Goal: Check status: Check status

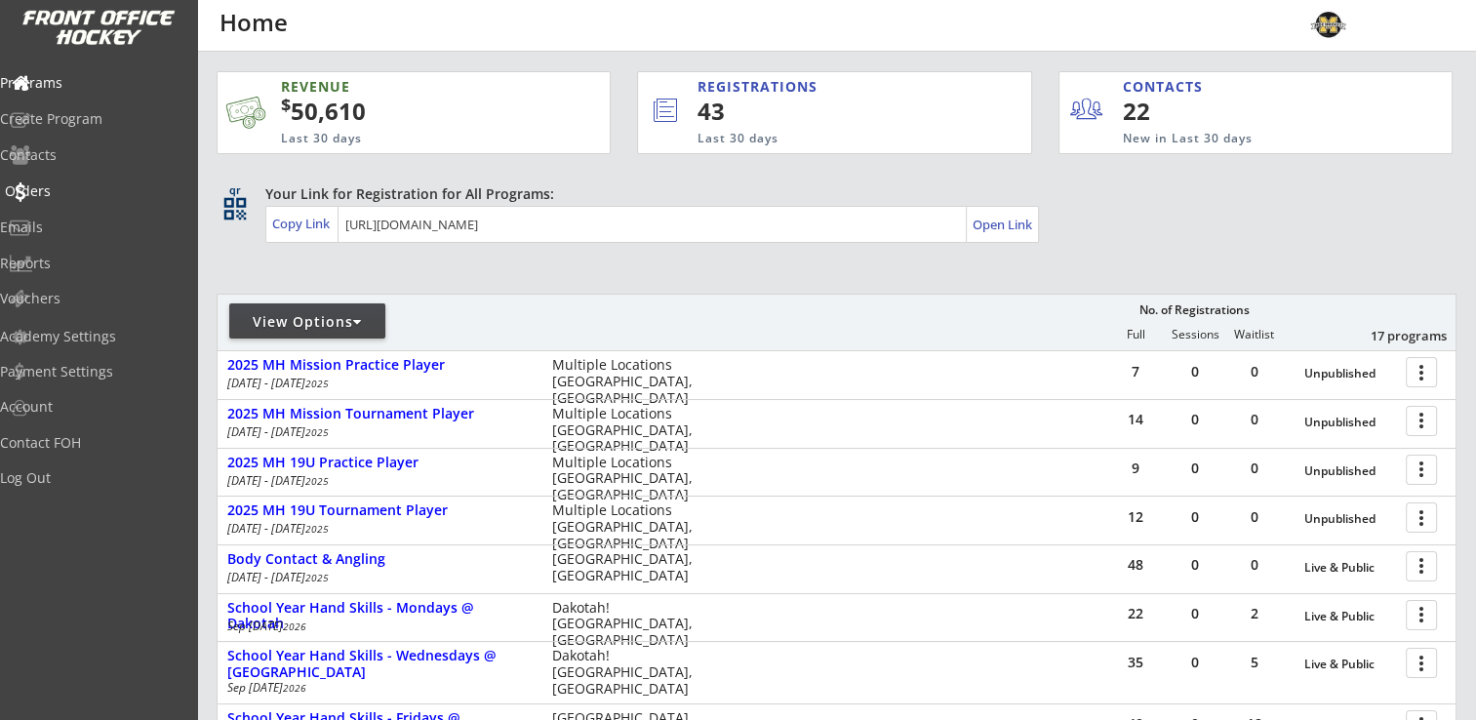
click at [66, 187] on div "Orders" at bounding box center [93, 191] width 176 height 14
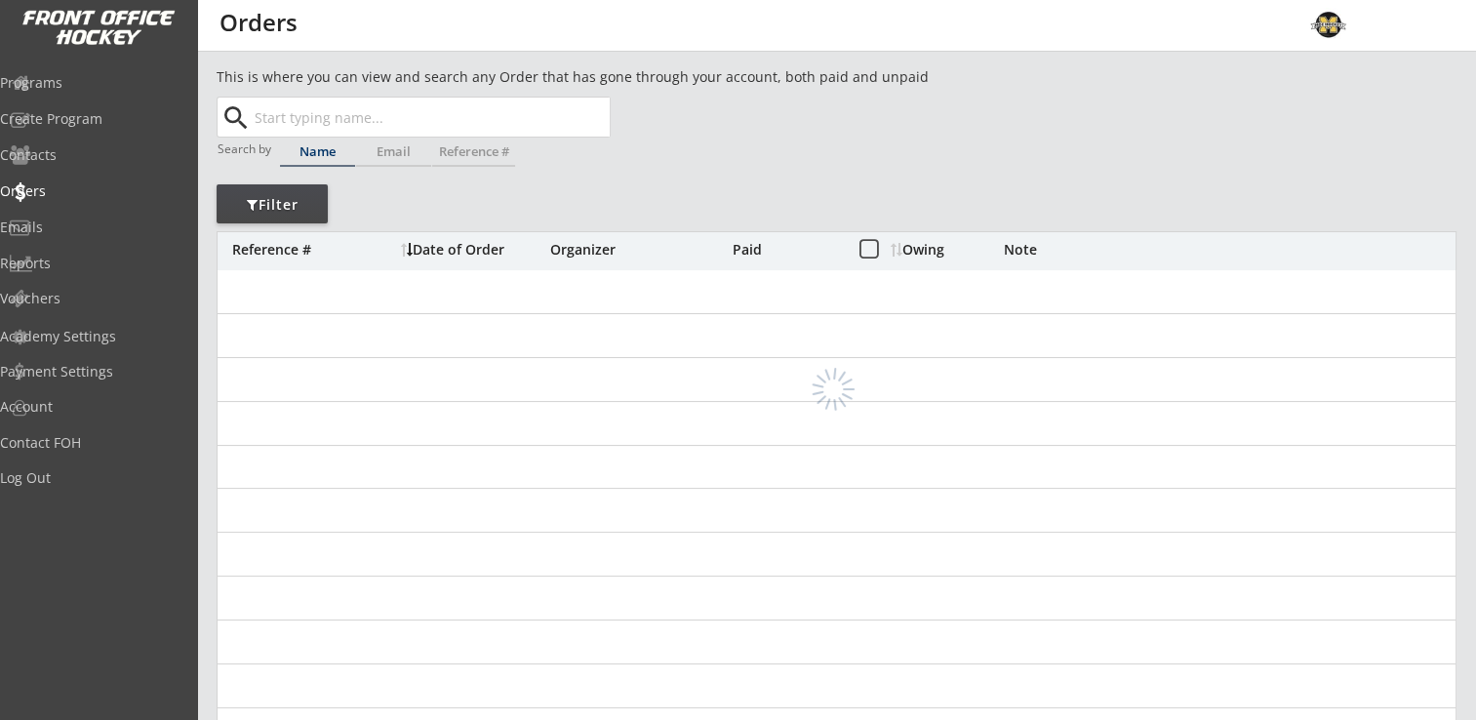
click at [289, 111] on input "text" at bounding box center [430, 117] width 359 height 39
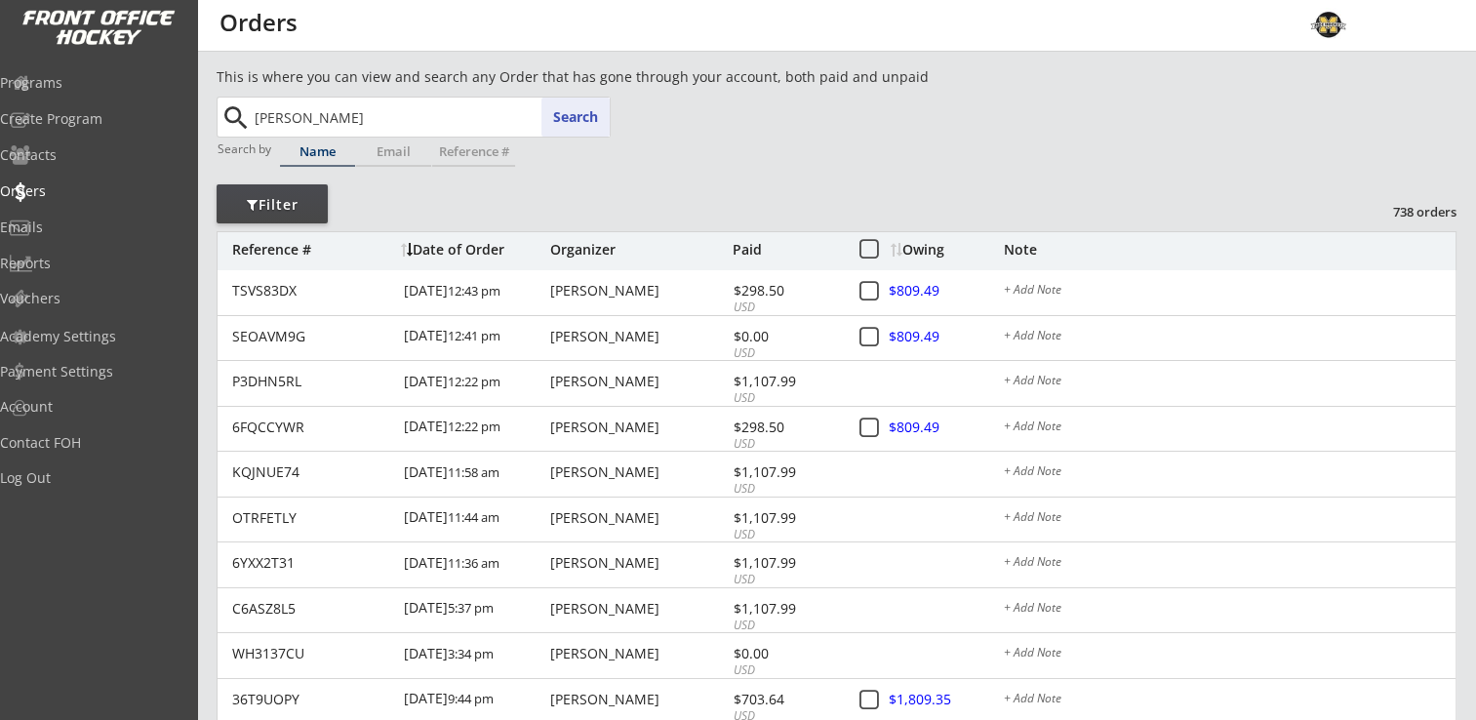
type input "felton"
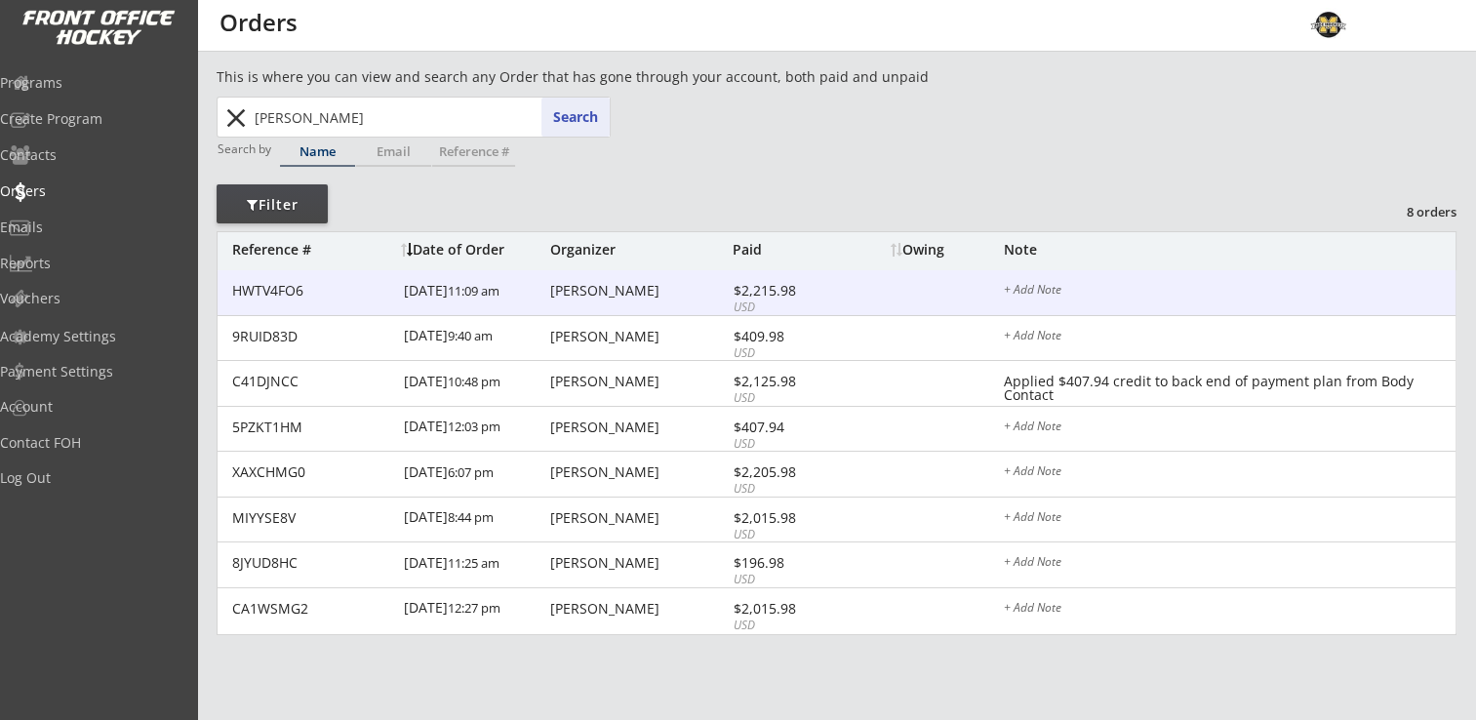
click at [608, 293] on div "Gregory Felton" at bounding box center [639, 291] width 178 height 14
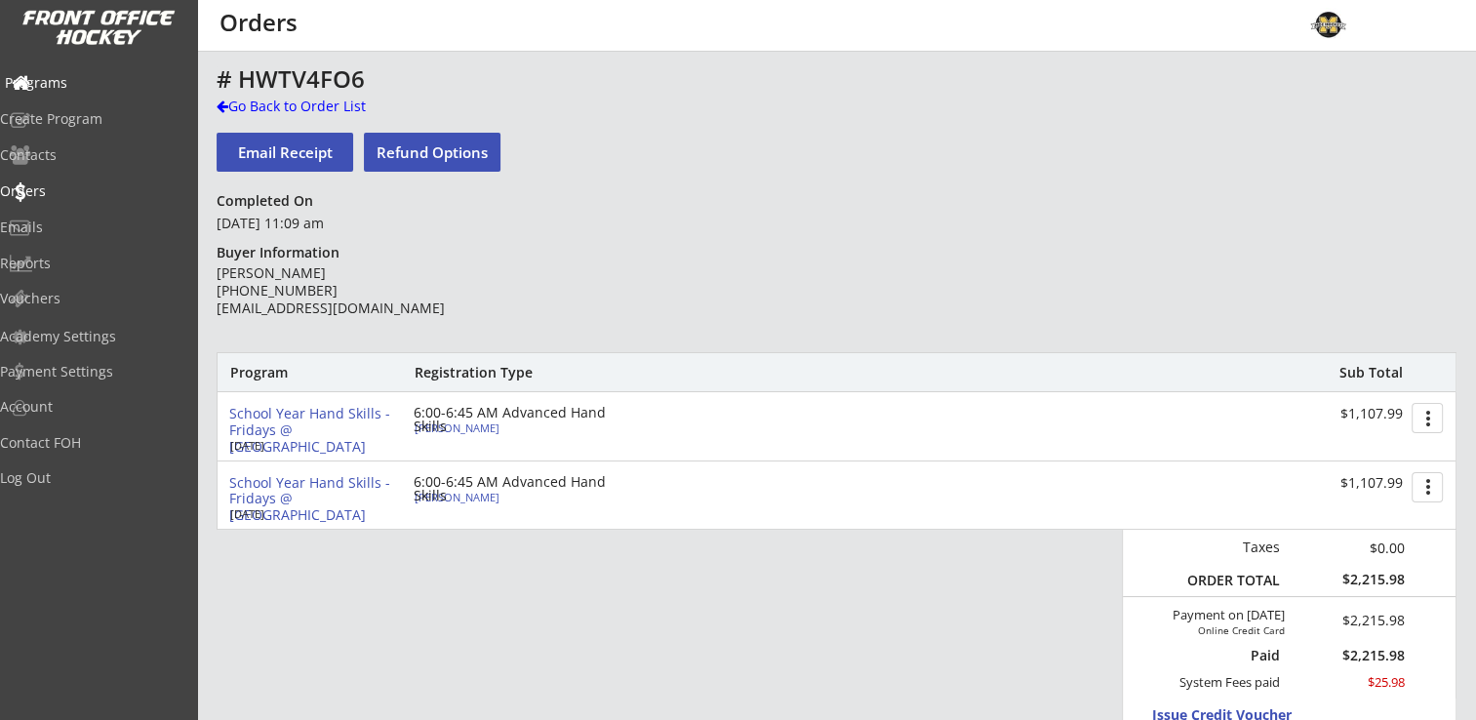
click at [87, 76] on div "Programs" at bounding box center [93, 83] width 176 height 14
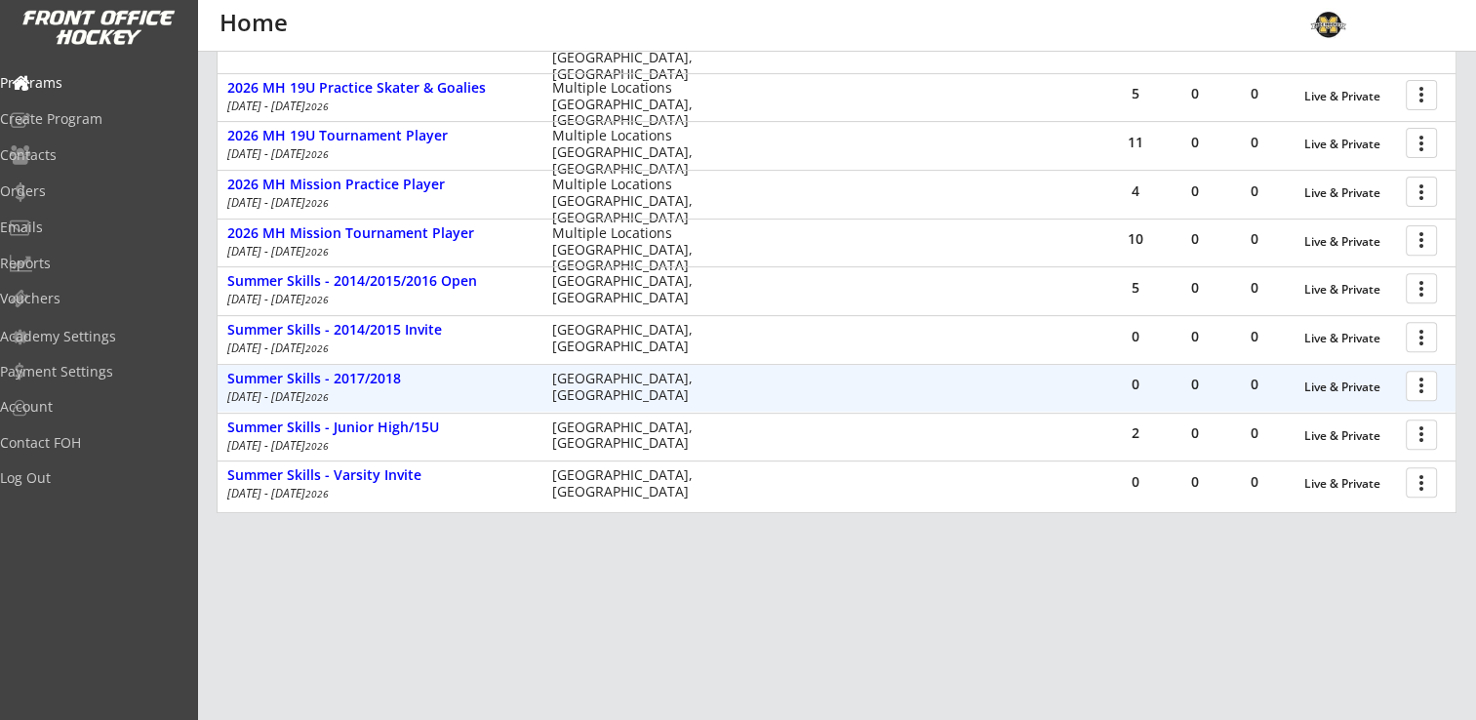
scroll to position [710, 0]
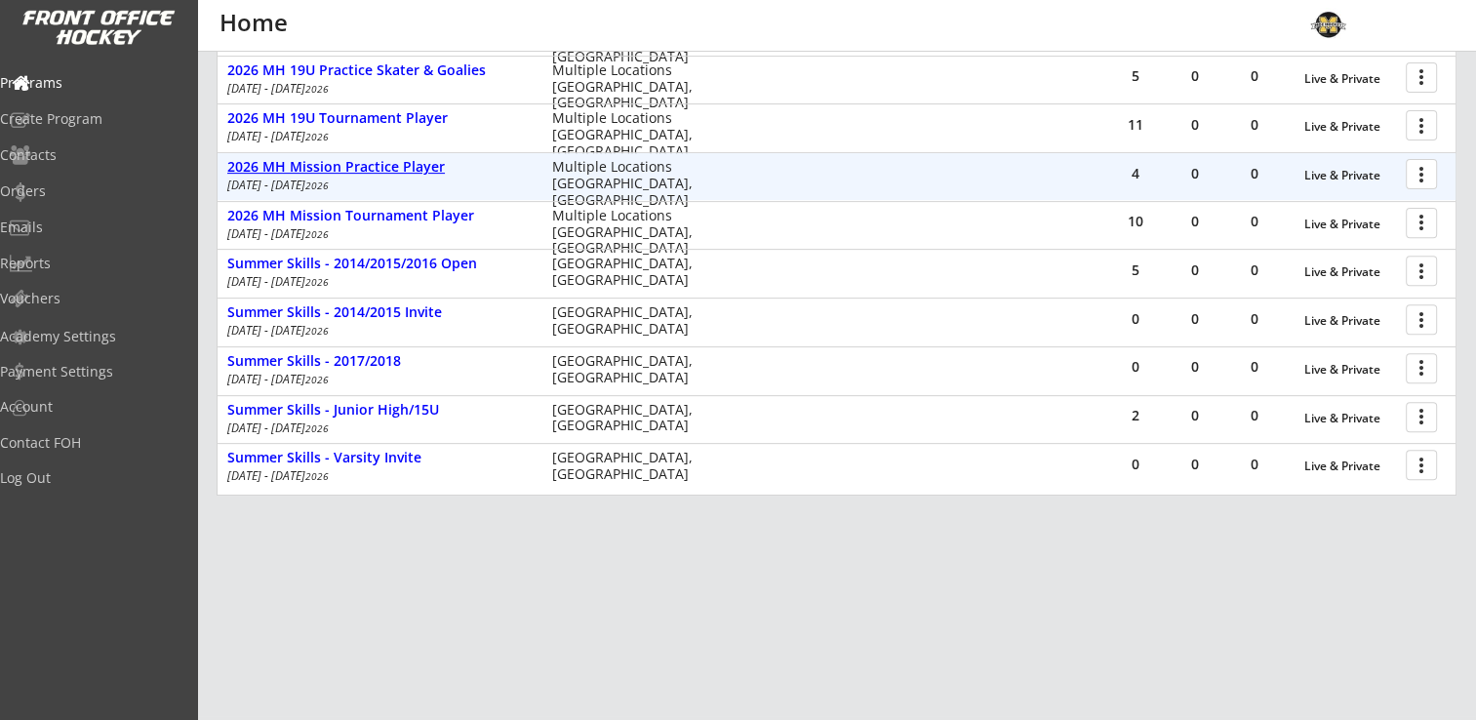
click at [383, 170] on div "2026 MH Mission Practice Player" at bounding box center [379, 167] width 304 height 17
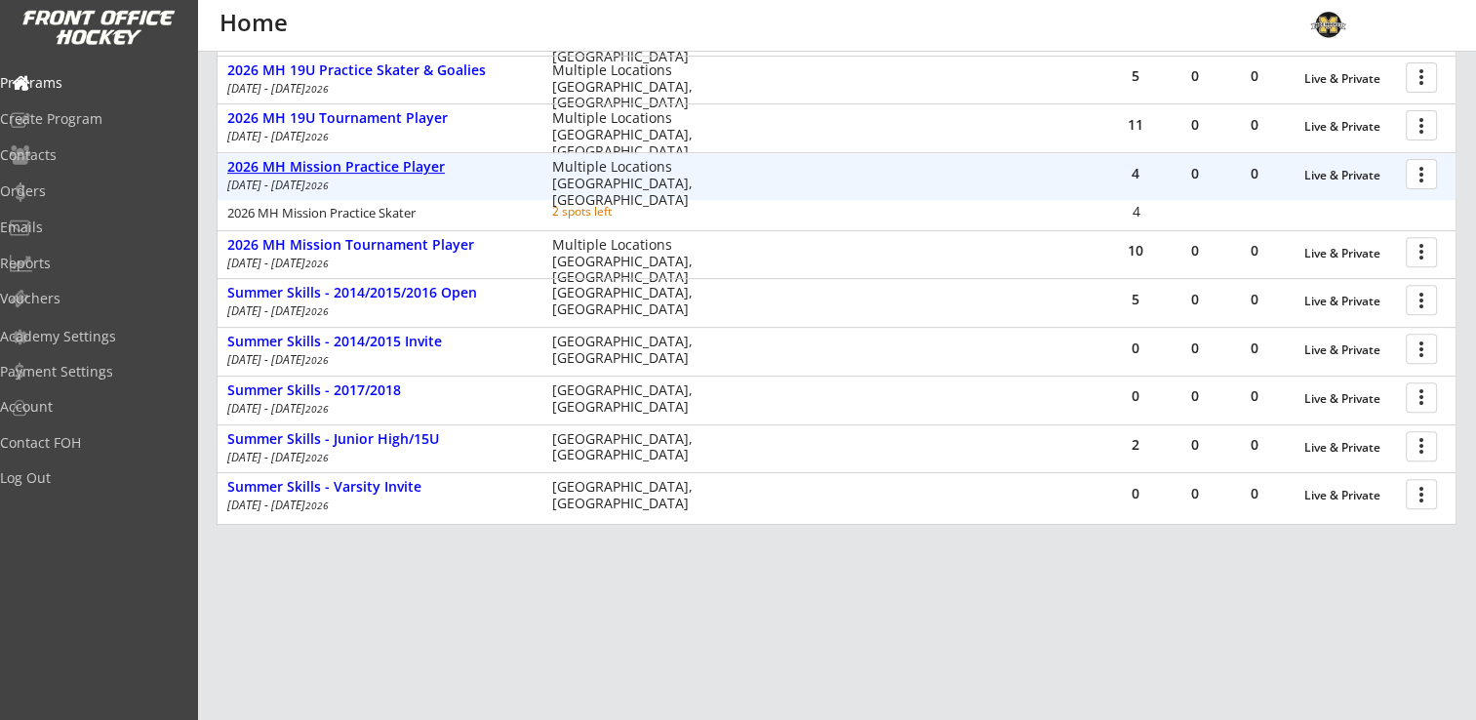
click at [383, 170] on div "2026 MH Mission Practice Player" at bounding box center [379, 167] width 304 height 17
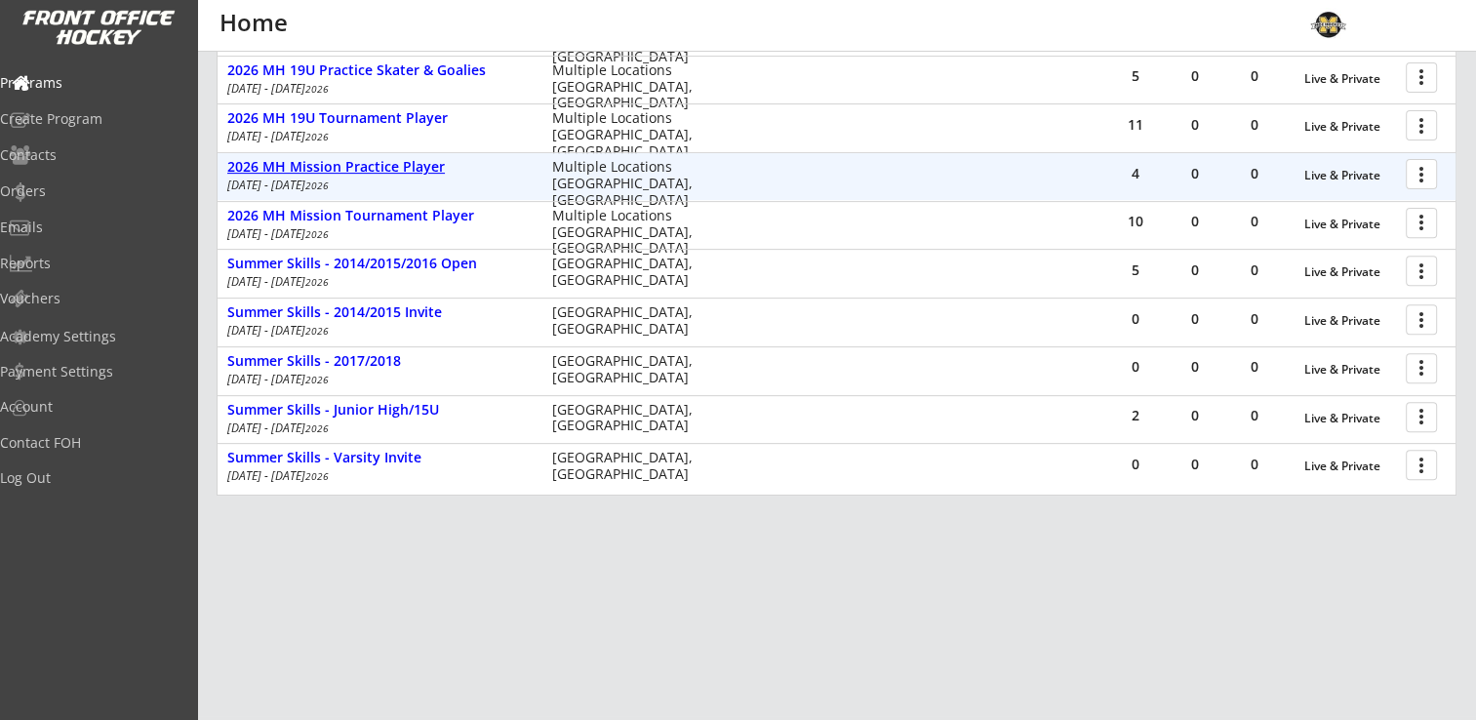
click at [380, 164] on div "2026 MH Mission Practice Player" at bounding box center [379, 167] width 304 height 17
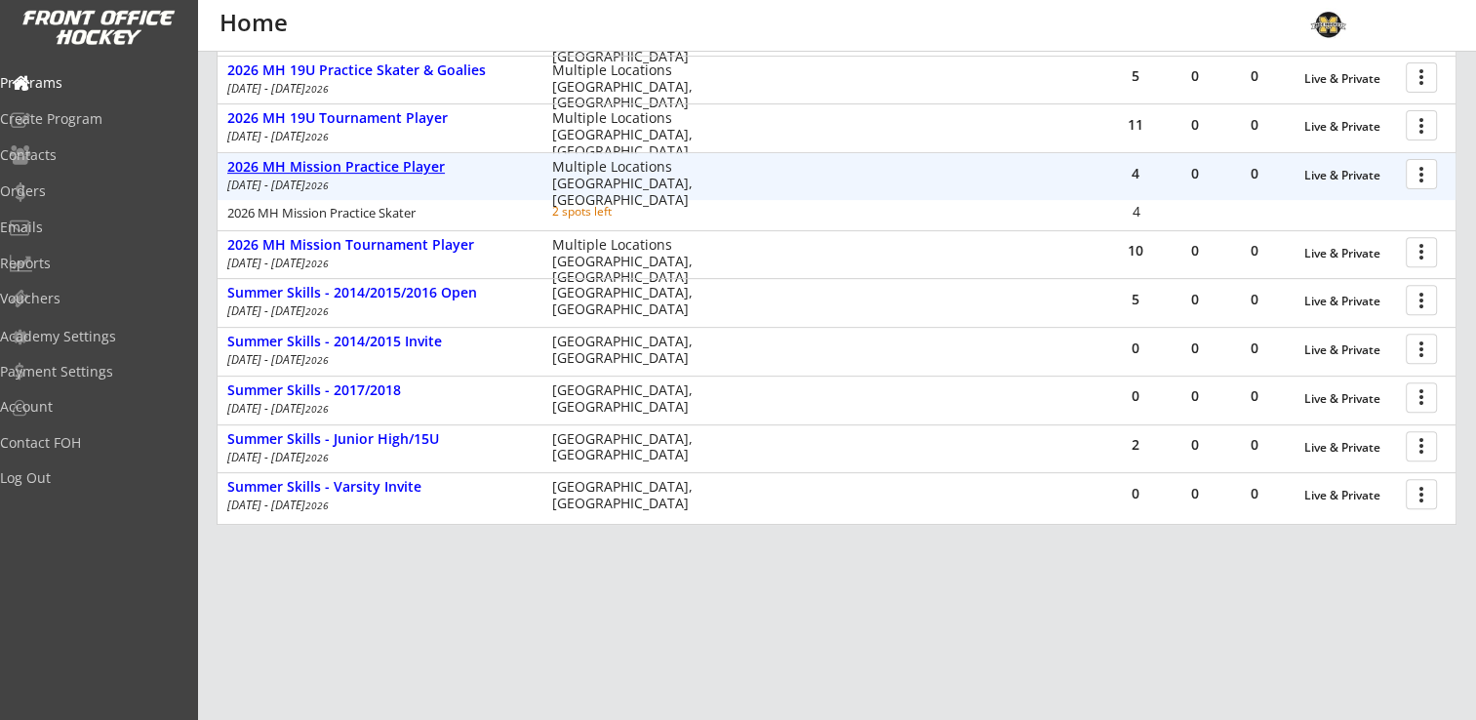
click at [380, 164] on div "2026 MH Mission Practice Player" at bounding box center [379, 167] width 304 height 17
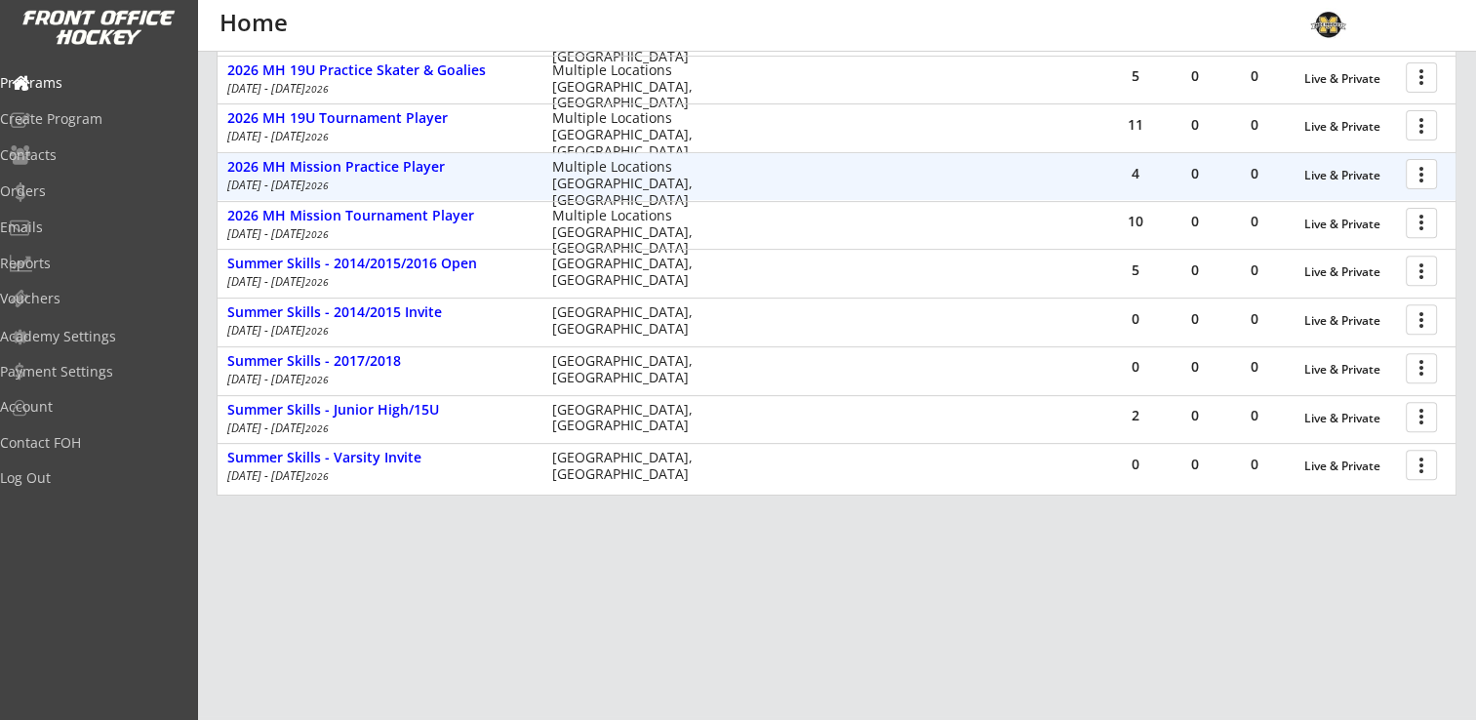
click at [1435, 168] on div at bounding box center [1425, 173] width 34 height 34
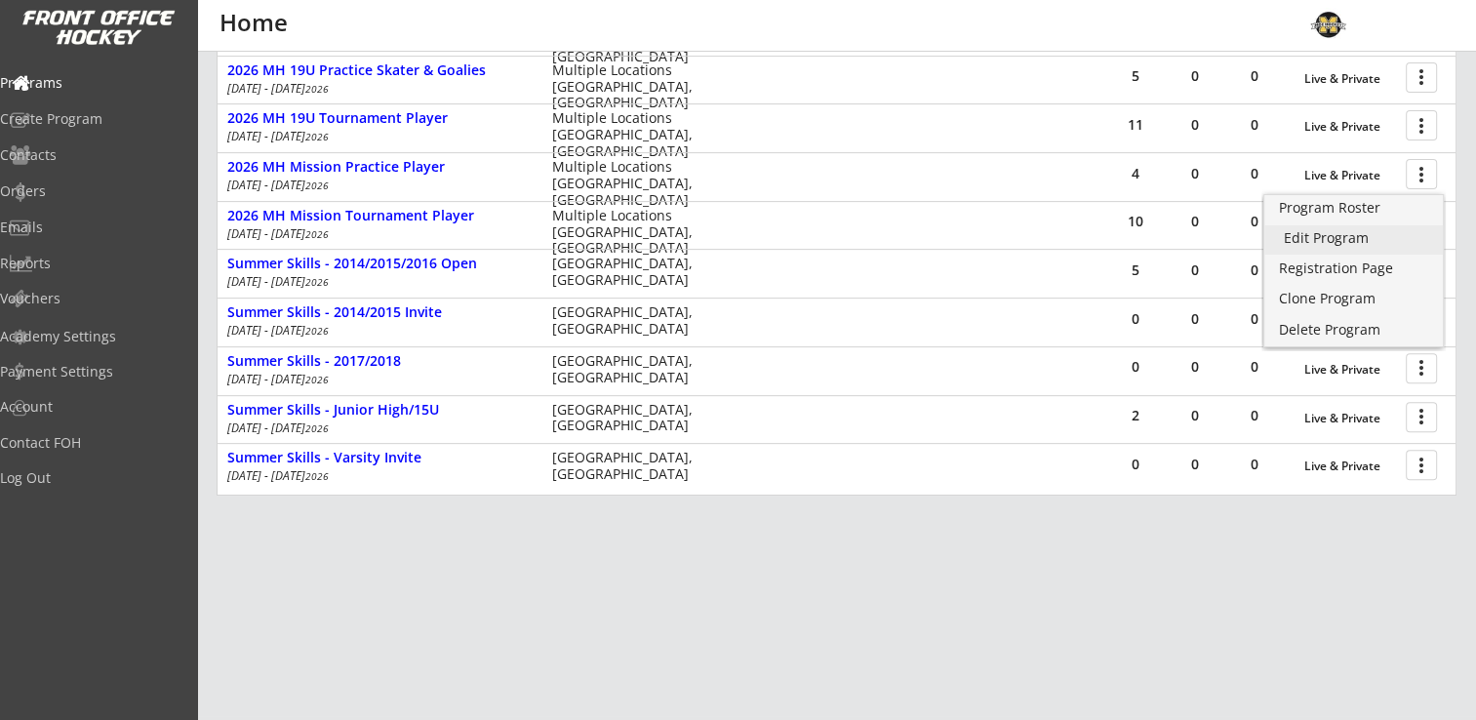
click at [1343, 235] on div "Edit Program" at bounding box center [1354, 238] width 140 height 14
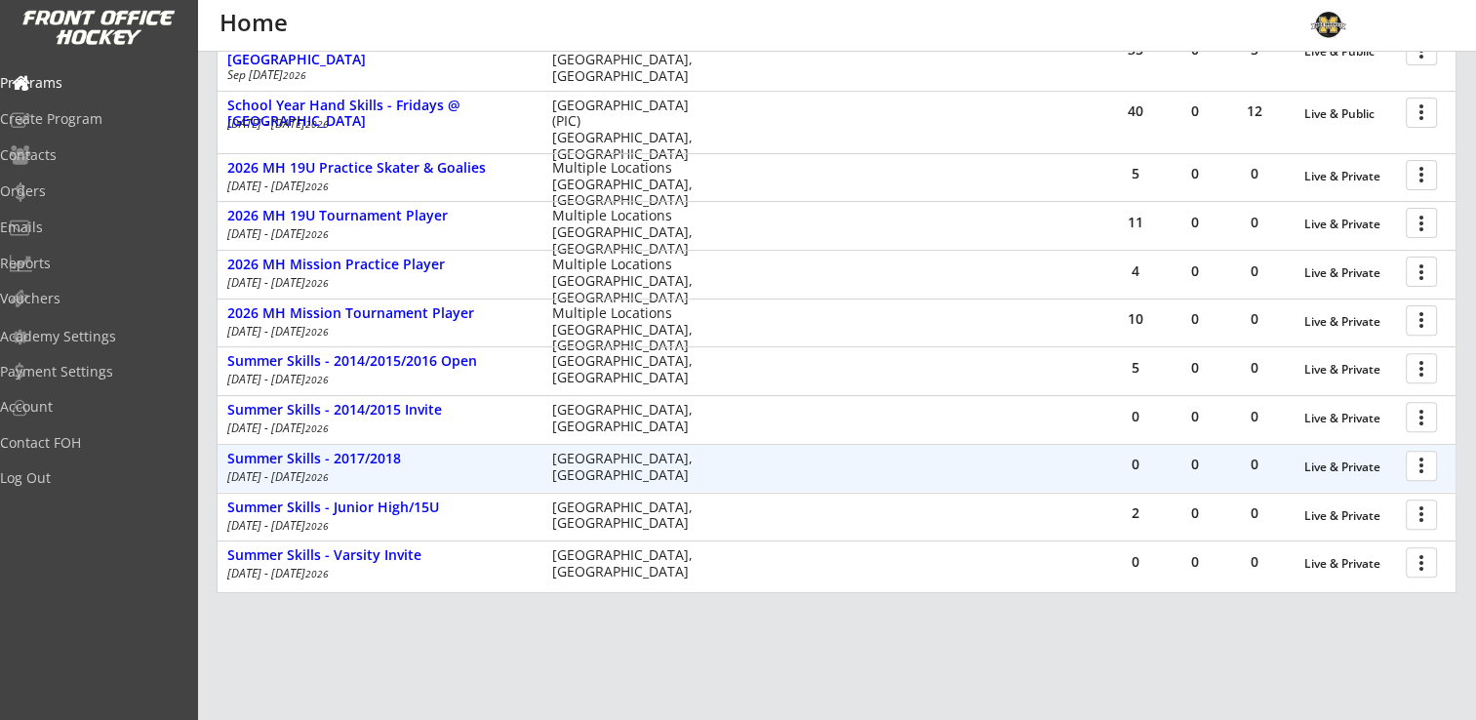
scroll to position [710, 0]
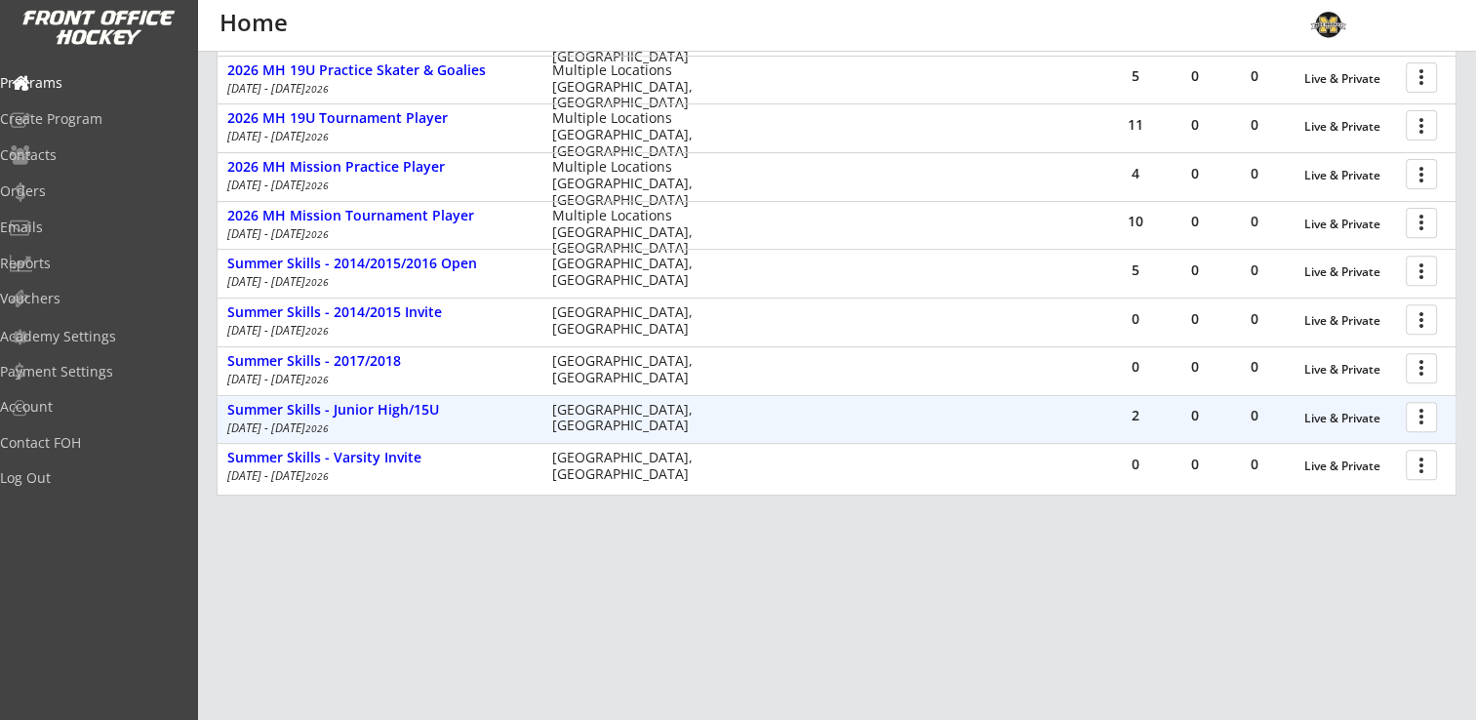
click at [1429, 413] on div at bounding box center [1425, 416] width 34 height 34
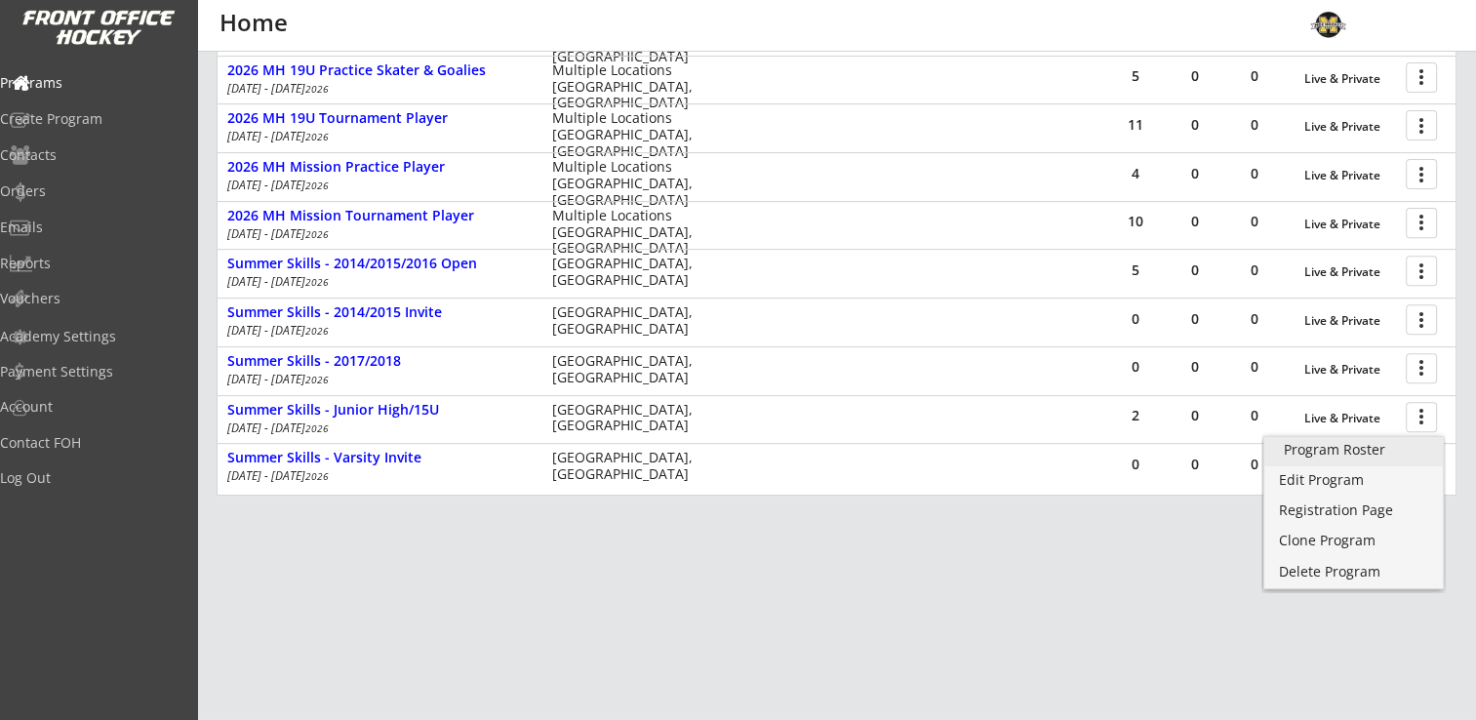
click at [1387, 447] on div "Program Roster" at bounding box center [1354, 450] width 140 height 14
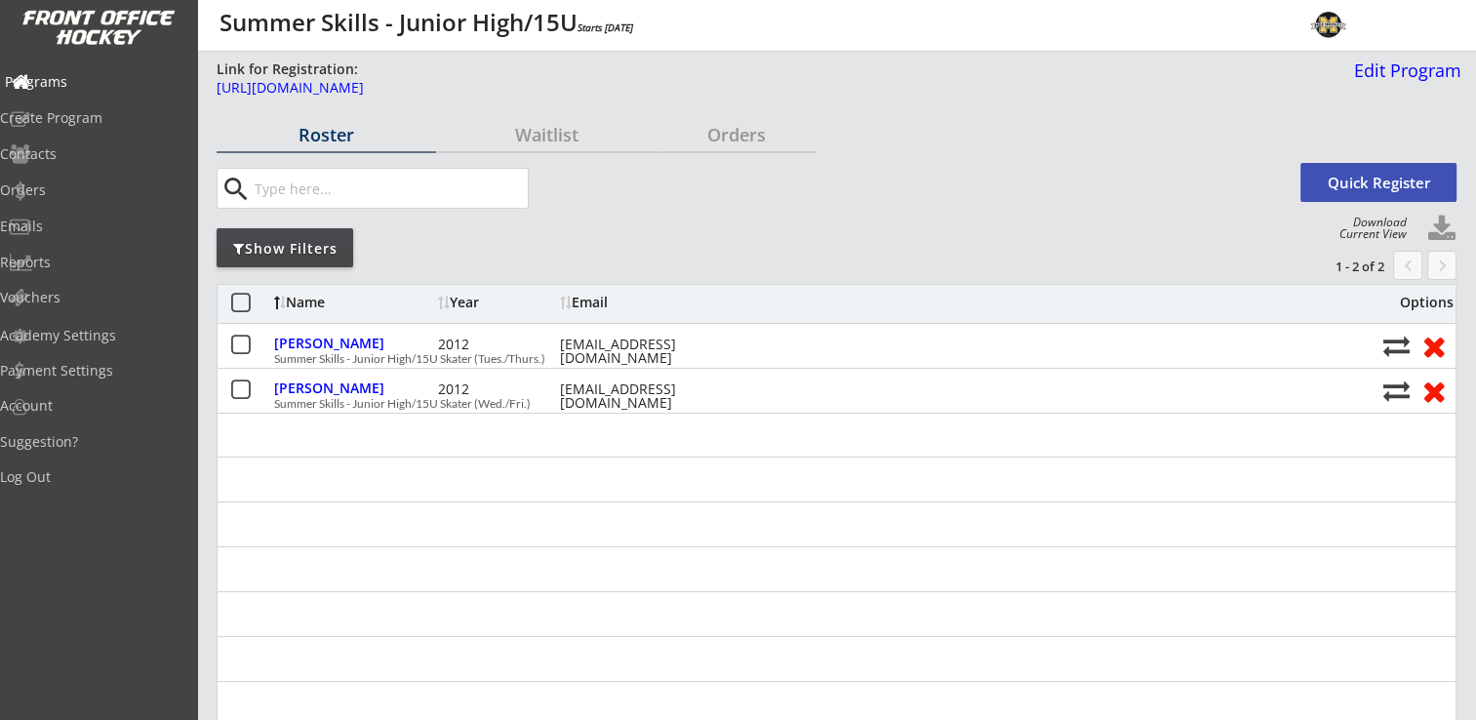
click at [87, 75] on div "Programs" at bounding box center [93, 82] width 176 height 14
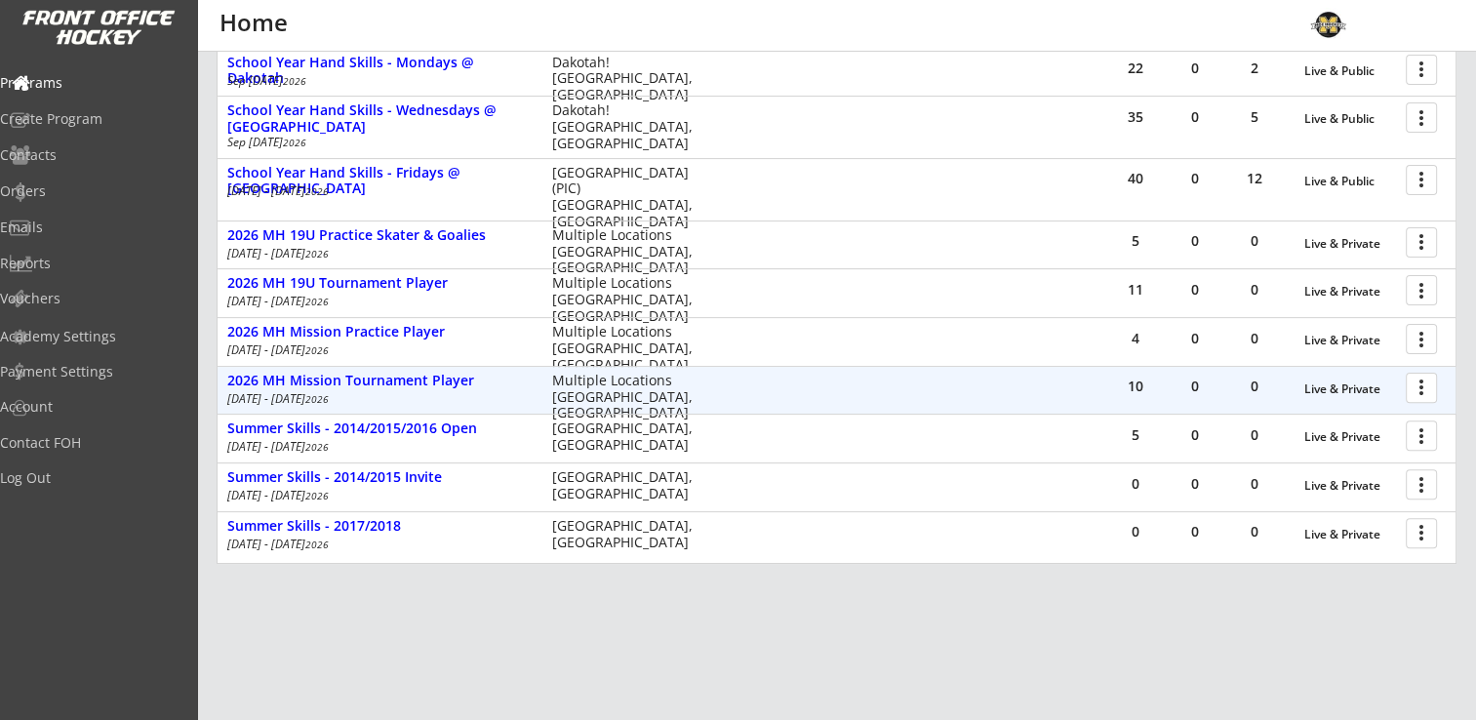
scroll to position [564, 0]
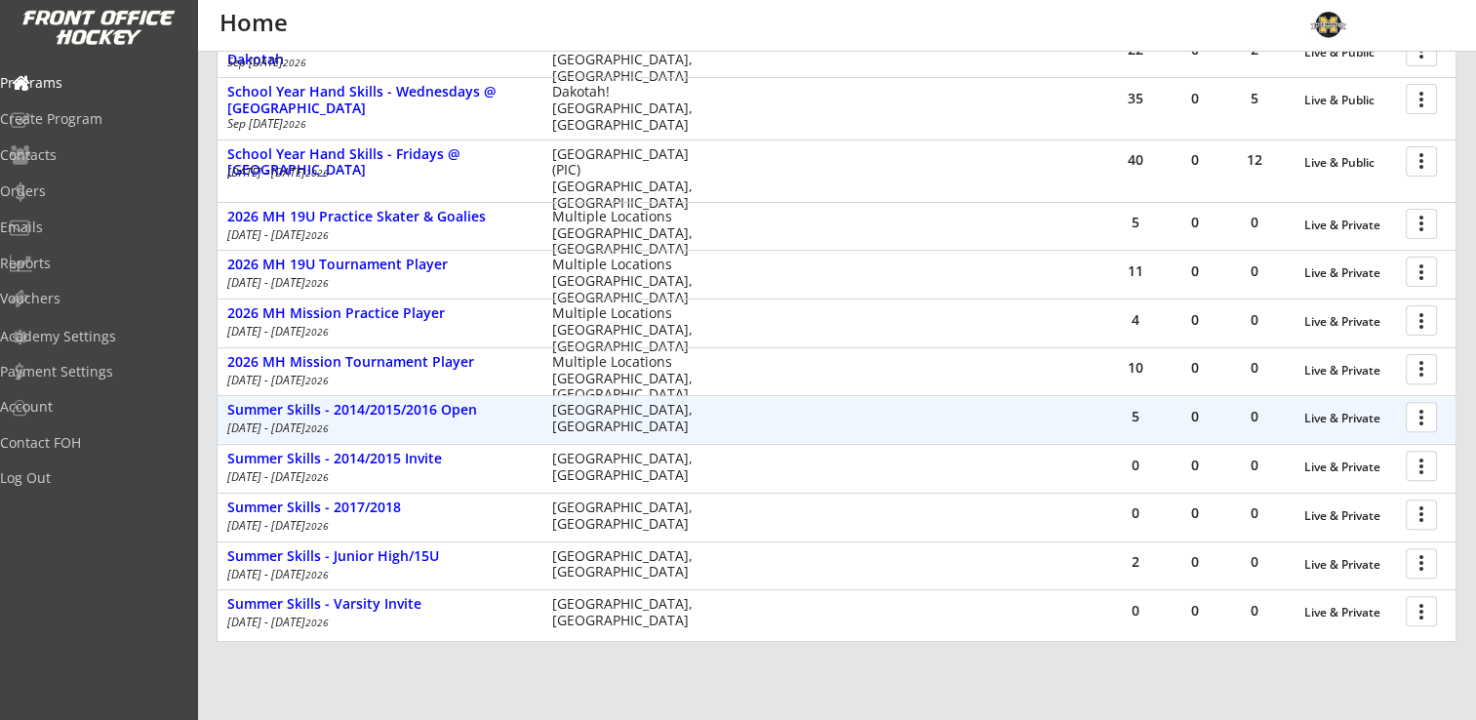
click at [1418, 416] on div at bounding box center [1425, 416] width 34 height 34
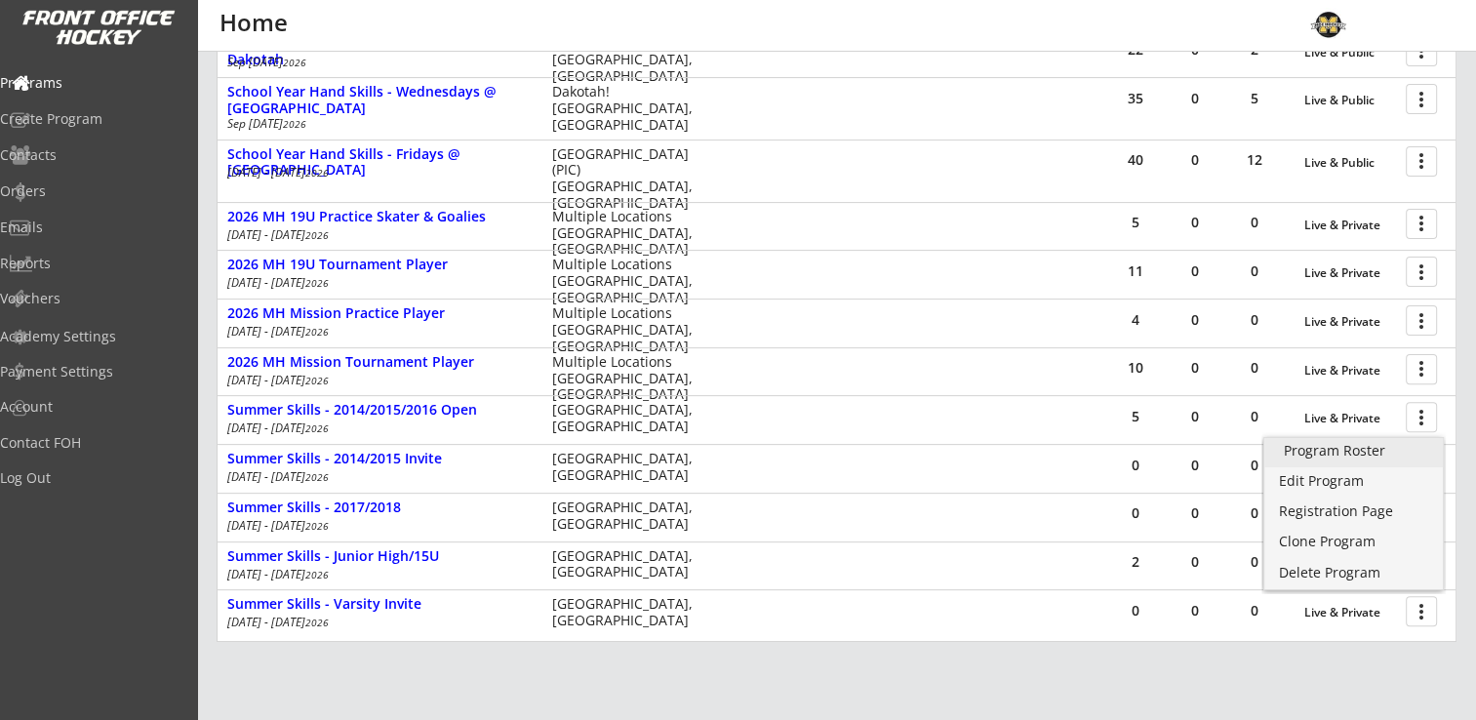
click at [1395, 453] on div "Program Roster" at bounding box center [1354, 451] width 140 height 14
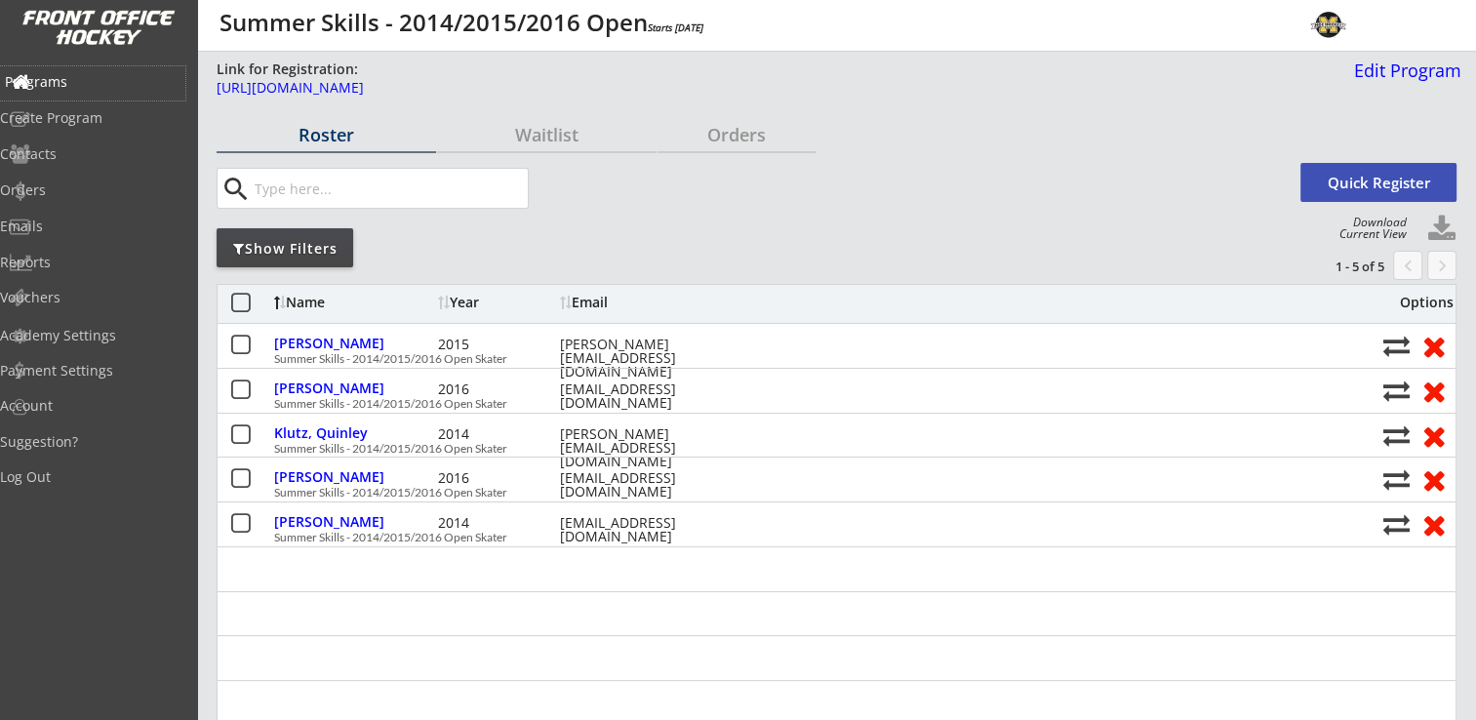
click at [71, 80] on div "Programs" at bounding box center [93, 82] width 176 height 14
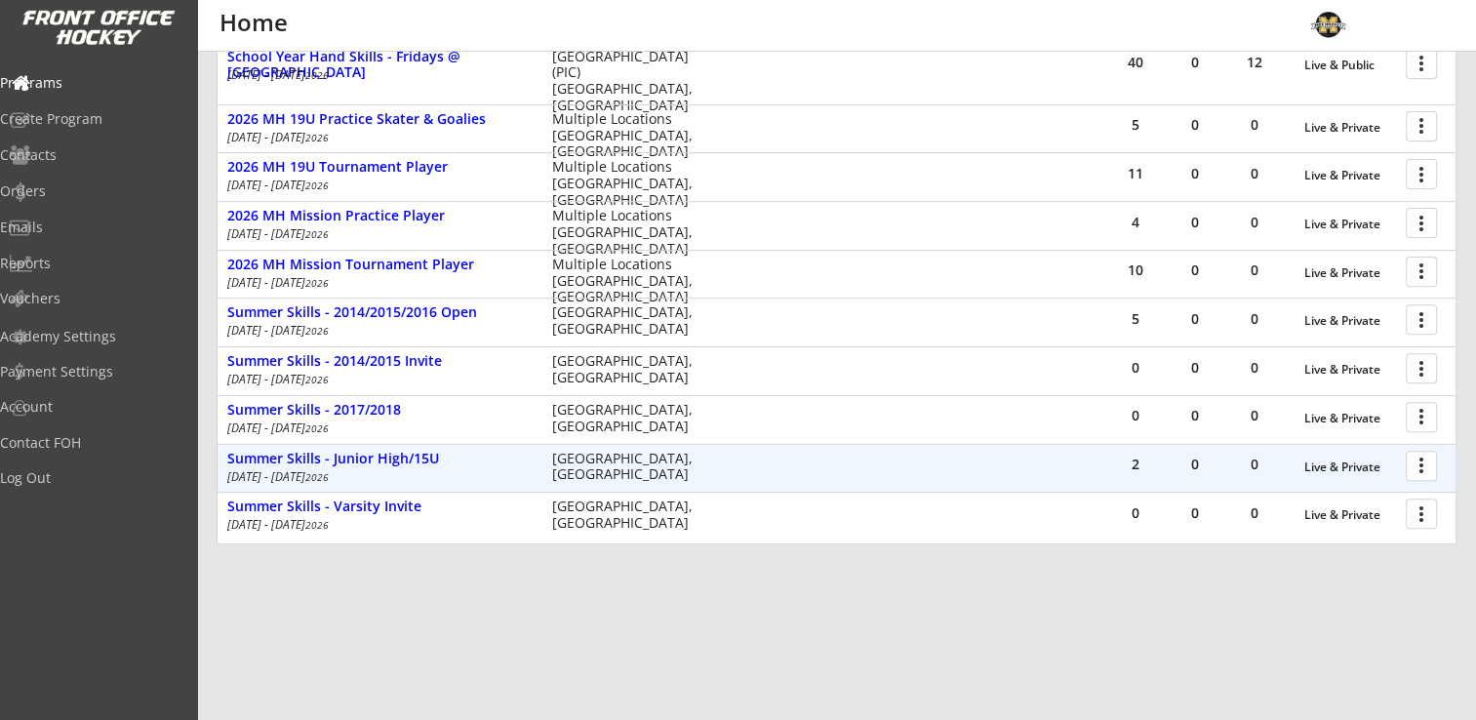
scroll to position [710, 0]
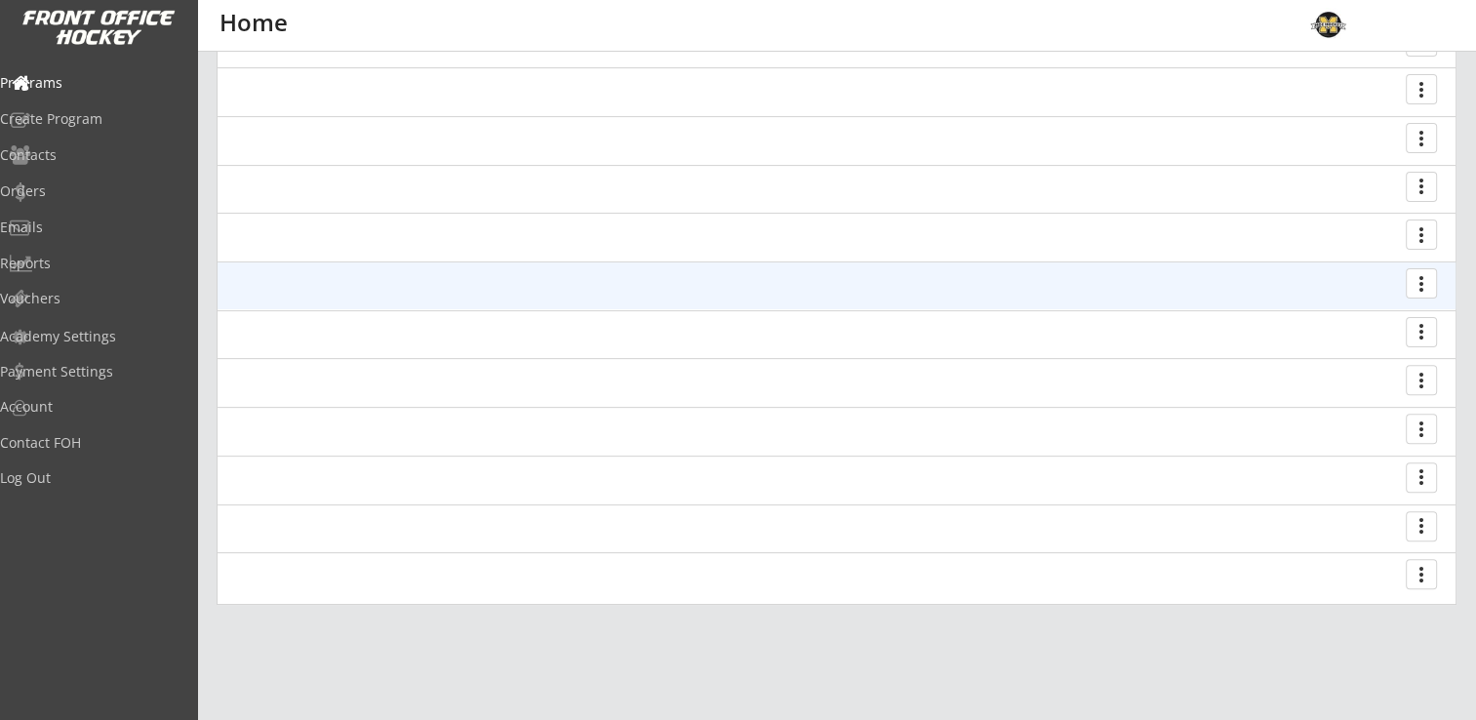
scroll to position [585, 0]
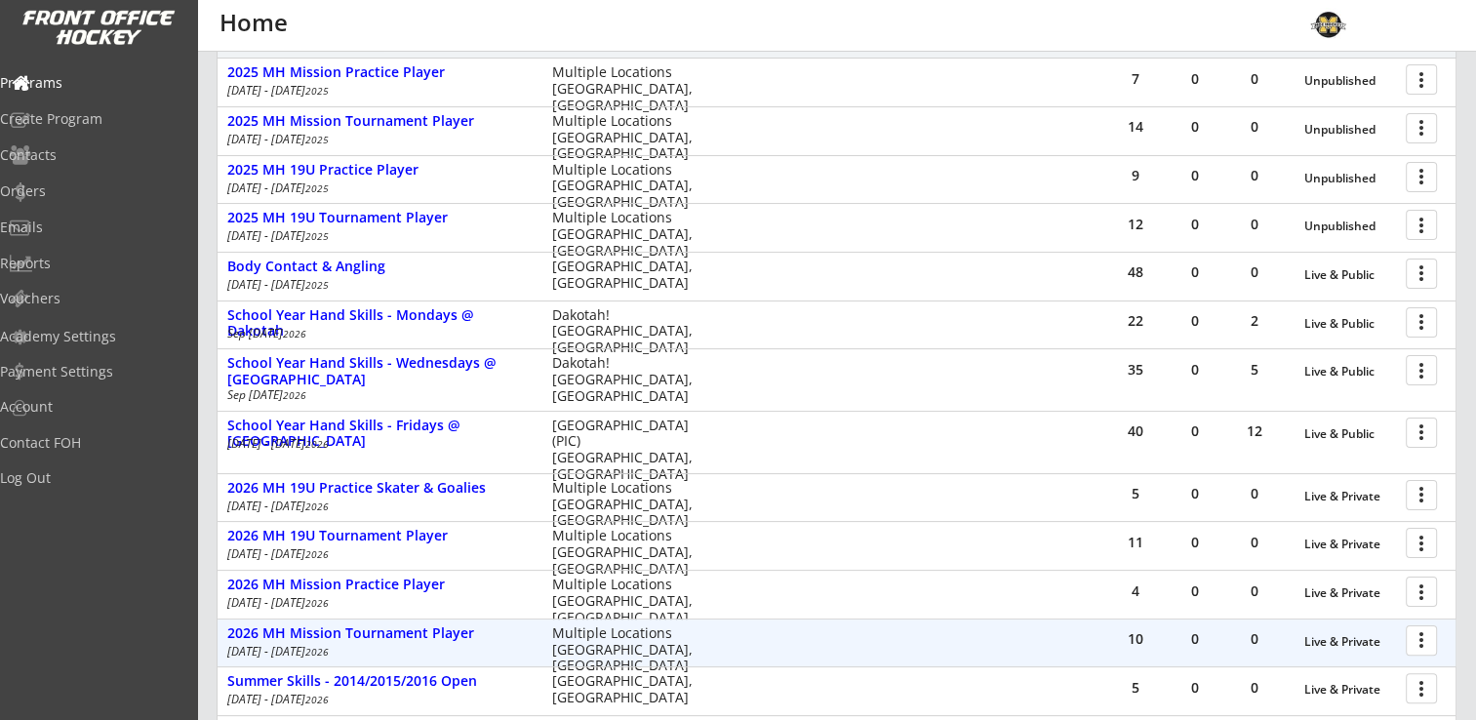
scroll to position [613, 0]
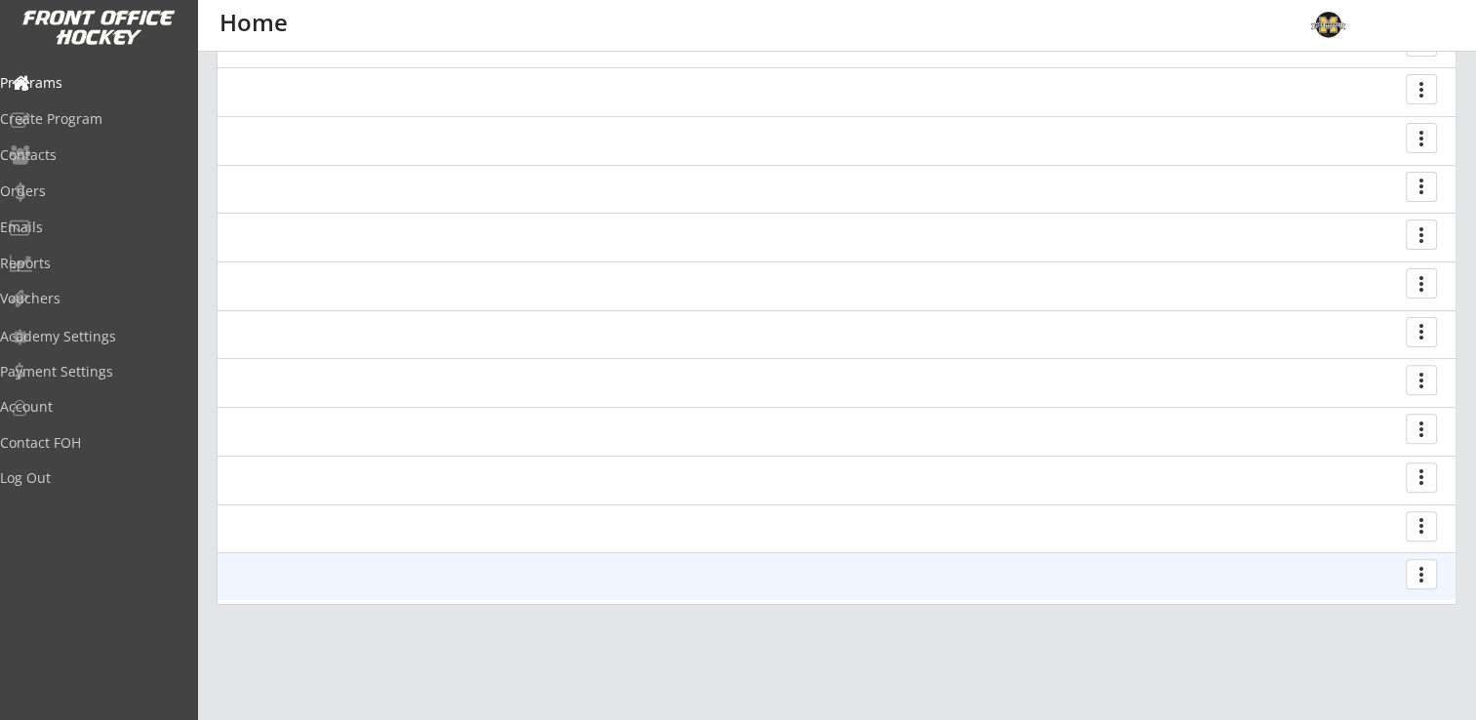
scroll to position [613, 0]
